Goal: Use online tool/utility: Utilize a website feature to perform a specific function

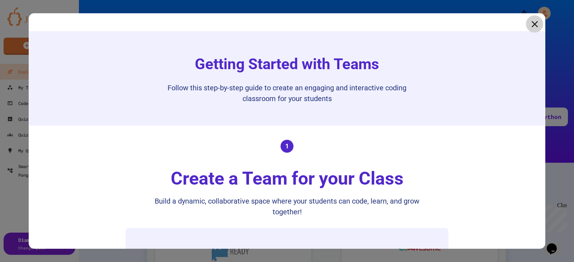
click at [529, 21] on icon at bounding box center [534, 24] width 11 height 11
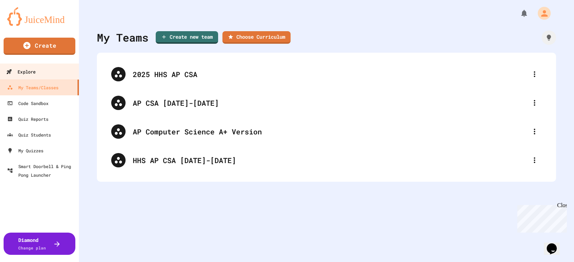
click at [19, 68] on div "Explore" at bounding box center [20, 71] width 29 height 9
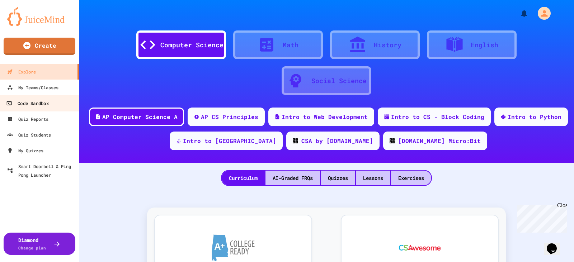
click at [30, 106] on div "Code Sandbox" at bounding box center [27, 103] width 42 height 9
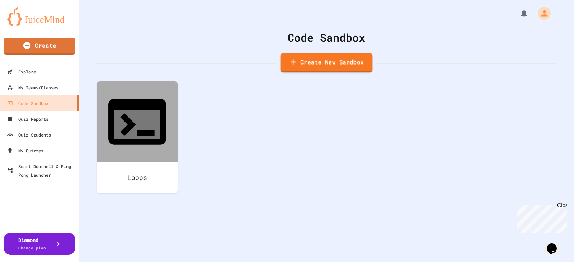
click at [323, 60] on link "Create New Sandbox" at bounding box center [327, 63] width 92 height 20
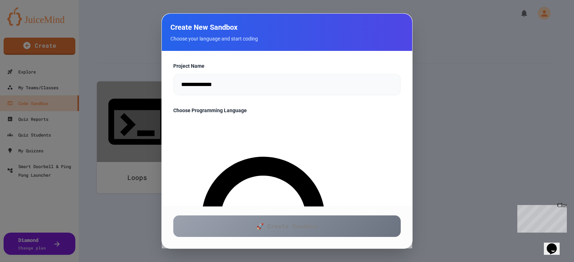
click at [459, 89] on div at bounding box center [287, 131] width 574 height 262
